Goal: Information Seeking & Learning: Learn about a topic

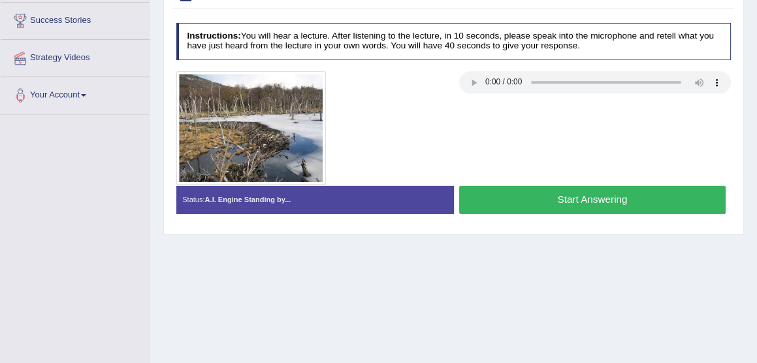
click at [577, 198] on button "Start Answering" at bounding box center [592, 200] width 267 height 28
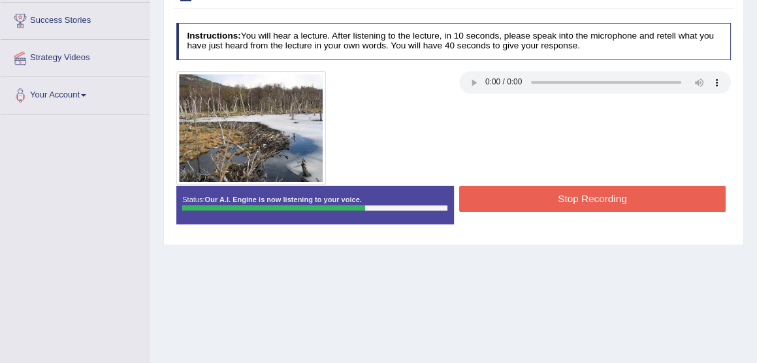
click at [582, 196] on button "Stop Recording" at bounding box center [592, 198] width 267 height 25
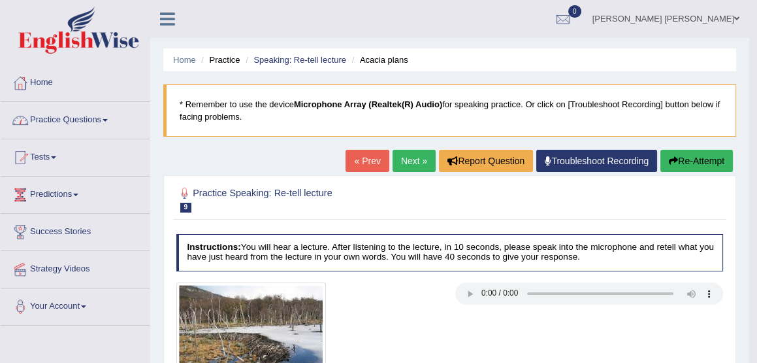
click at [60, 122] on link "Practice Questions" at bounding box center [75, 118] width 149 height 33
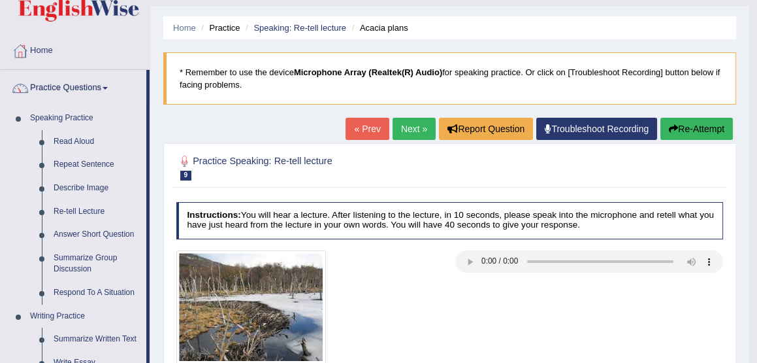
scroll to position [37, 0]
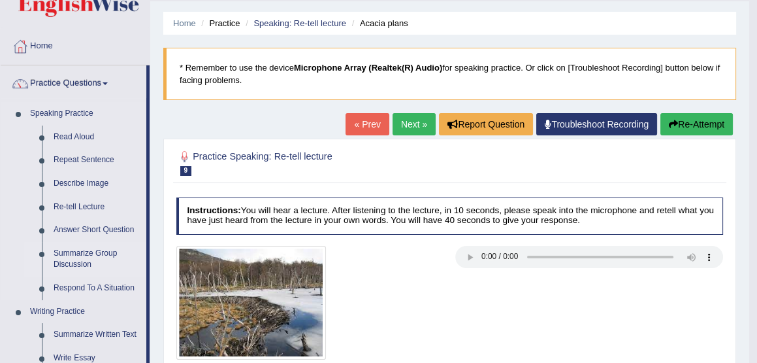
click at [80, 252] on link "Summarize Group Discussion" at bounding box center [97, 259] width 99 height 35
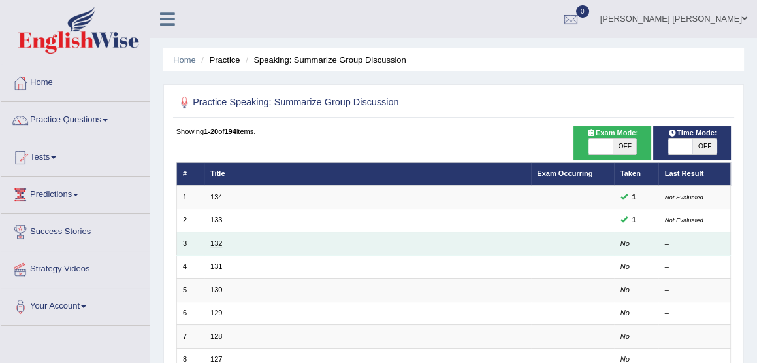
click at [218, 239] on link "132" at bounding box center [216, 243] width 12 height 8
